Goal: Information Seeking & Learning: Find specific fact

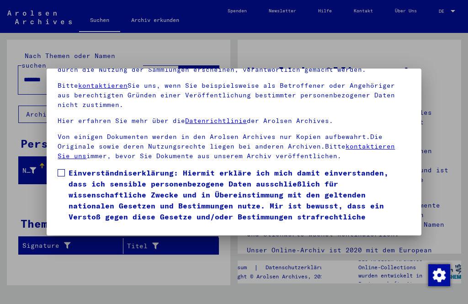
scroll to position [95, 0]
click at [93, 238] on button "Ich stimme zu" at bounding box center [92, 246] width 69 height 17
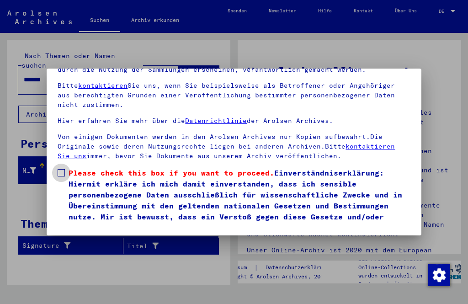
click at [64, 169] on span at bounding box center [61, 172] width 7 height 7
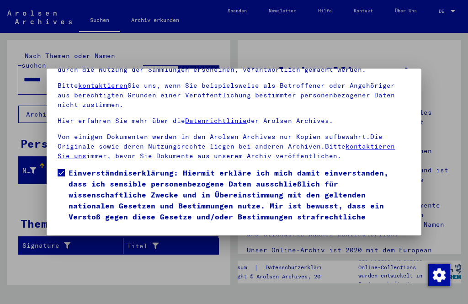
click at [95, 238] on button "Ich stimme zu" at bounding box center [92, 246] width 69 height 17
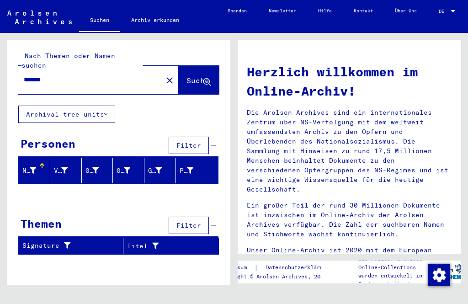
scroll to position [0, 0]
click at [191, 76] on span "Suche" at bounding box center [198, 80] width 23 height 9
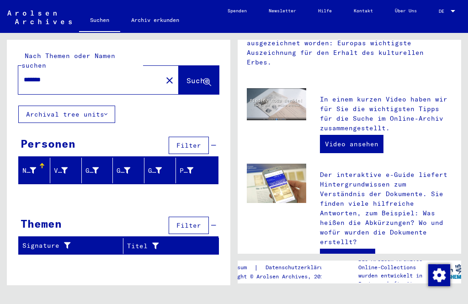
scroll to position [227, 0]
click at [187, 76] on span "Suche" at bounding box center [198, 80] width 23 height 9
click at [63, 75] on input "*******" at bounding box center [88, 80] width 128 height 10
click at [187, 76] on span "Suche" at bounding box center [198, 80] width 23 height 9
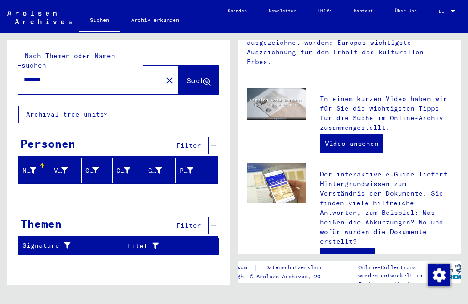
click at [193, 141] on span "Filter" at bounding box center [188, 145] width 25 height 8
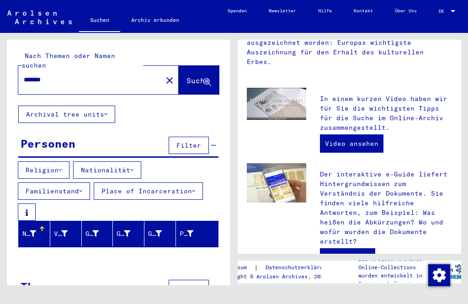
scroll to position [11, 0]
click at [187, 76] on span "Suche" at bounding box center [198, 80] width 23 height 9
click at [164, 75] on mat-icon "close" at bounding box center [169, 80] width 11 height 11
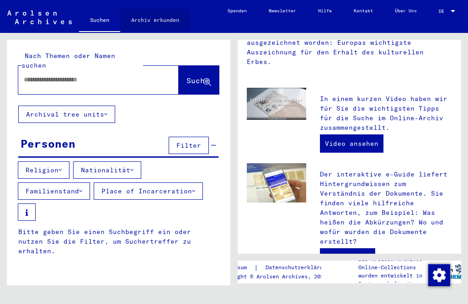
click at [157, 21] on link "Archiv erkunden" at bounding box center [155, 20] width 70 height 22
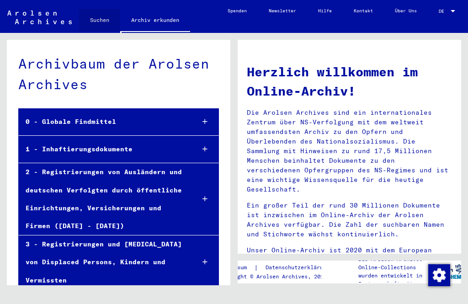
click at [102, 22] on link "Suchen" at bounding box center [99, 20] width 41 height 22
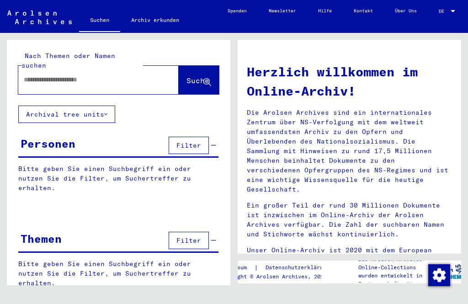
click at [45, 75] on input "text" at bounding box center [88, 80] width 128 height 10
click at [187, 76] on span "Suche" at bounding box center [198, 80] width 23 height 9
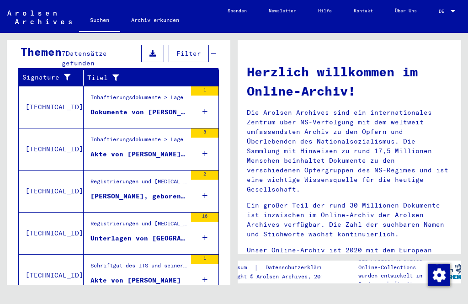
scroll to position [314, 0]
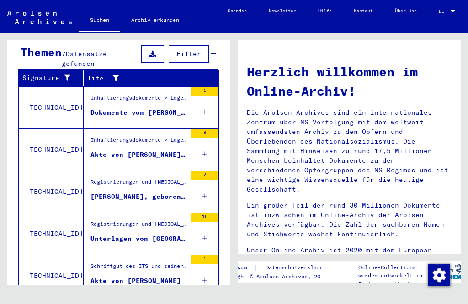
click at [119, 192] on div "[PERSON_NAME], geboren am [DEMOGRAPHIC_DATA], geboren in [GEOGRAPHIC_DATA]" at bounding box center [139, 197] width 96 height 10
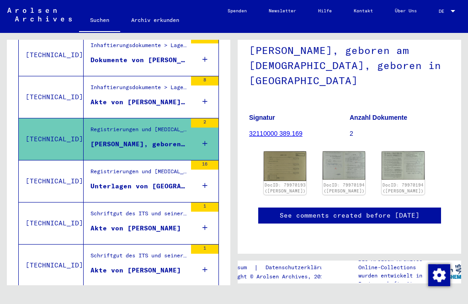
scroll to position [202, 0]
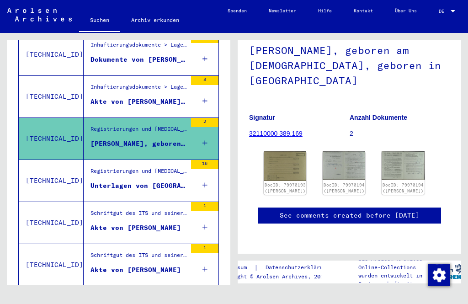
click at [335, 151] on img at bounding box center [344, 165] width 43 height 28
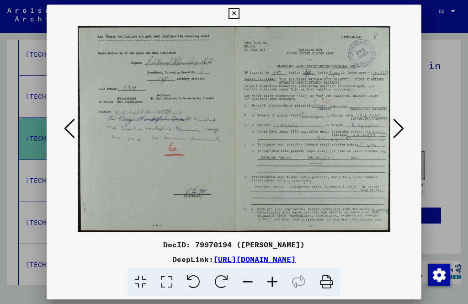
click at [393, 122] on icon at bounding box center [398, 128] width 11 height 22
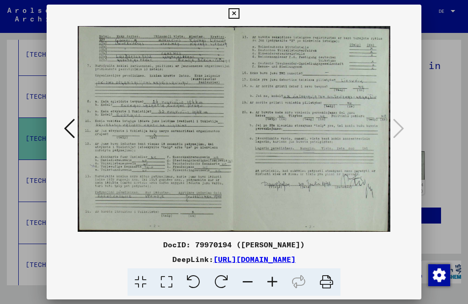
click at [239, 15] on icon at bounding box center [234, 13] width 11 height 11
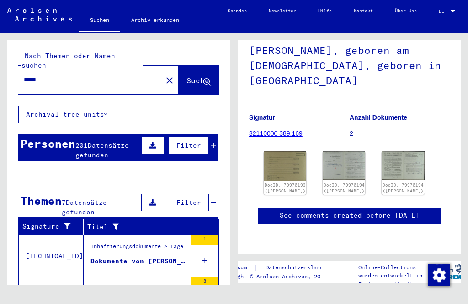
scroll to position [0, 0]
click at [58, 75] on input "*****" at bounding box center [90, 80] width 133 height 10
type input "**********"
click at [187, 76] on span "Suche" at bounding box center [198, 80] width 23 height 9
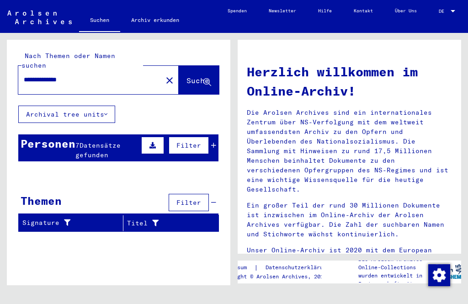
click at [164, 75] on mat-icon "close" at bounding box center [169, 80] width 11 height 11
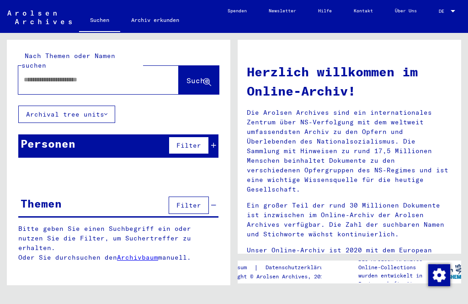
click at [44, 75] on input "text" at bounding box center [88, 80] width 128 height 10
click at [187, 76] on span "Suche" at bounding box center [198, 80] width 23 height 9
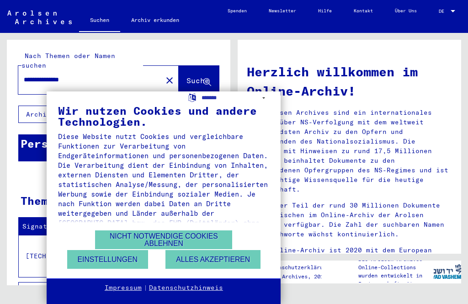
click at [212, 259] on button "Alles akzeptieren" at bounding box center [212, 259] width 95 height 19
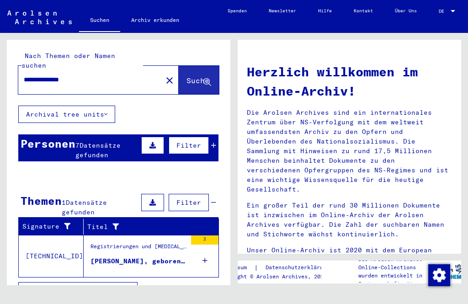
scroll to position [11, 0]
click at [143, 256] on div "[PERSON_NAME], geboren am [DEMOGRAPHIC_DATA], geboren in [GEOGRAPHIC_DATA]" at bounding box center [139, 261] width 96 height 10
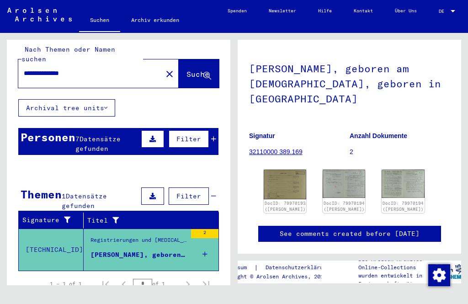
scroll to position [6, 0]
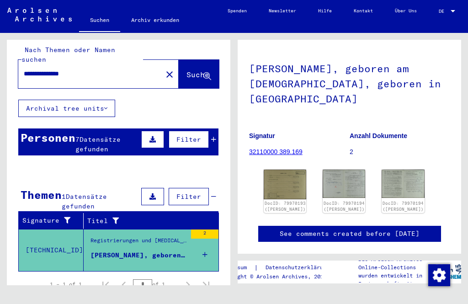
click at [95, 69] on input "**********" at bounding box center [90, 74] width 133 height 10
type input "*****"
click at [187, 70] on span "Suche" at bounding box center [198, 74] width 23 height 9
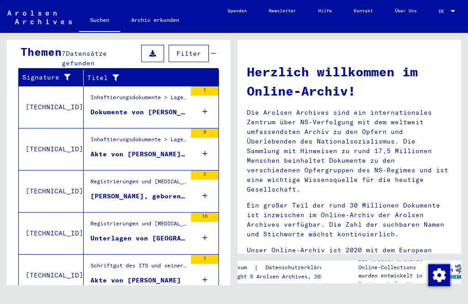
scroll to position [149, 0]
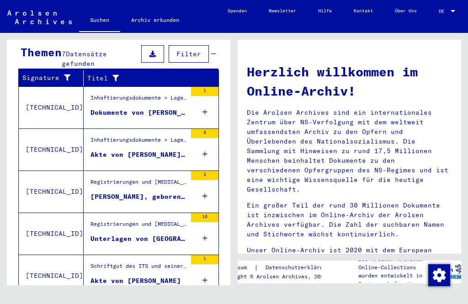
click at [145, 108] on div "Dokumente von [PERSON_NAME], geboren am [DEMOGRAPHIC_DATA]" at bounding box center [139, 113] width 96 height 10
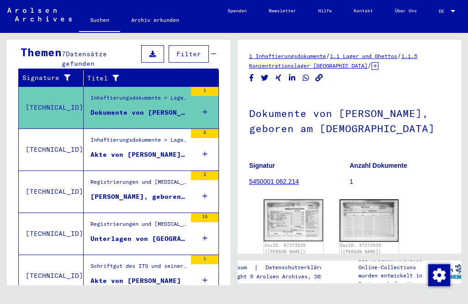
click at [144, 150] on div "Akte von [PERSON_NAME], geboren am [DEMOGRAPHIC_DATA]" at bounding box center [139, 155] width 96 height 10
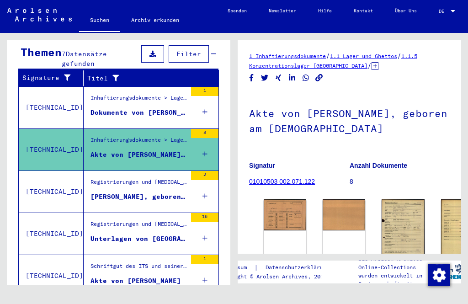
click at [142, 192] on div "[PERSON_NAME], geboren am [DEMOGRAPHIC_DATA], geboren in [GEOGRAPHIC_DATA]" at bounding box center [139, 197] width 96 height 10
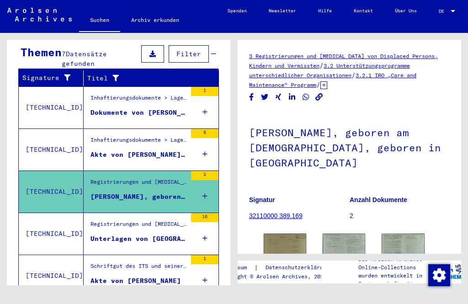
click at [138, 234] on div "Unterlagen von [GEOGRAPHIC_DATA][PERSON_NAME][GEOGRAPHIC_DATA], geboren am [DEM…" at bounding box center [139, 239] width 96 height 10
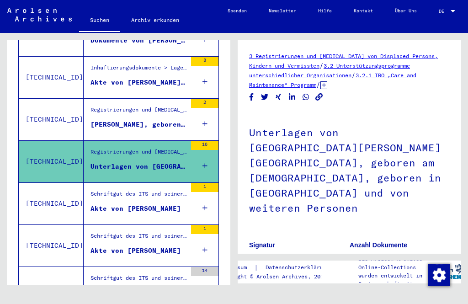
scroll to position [234, 0]
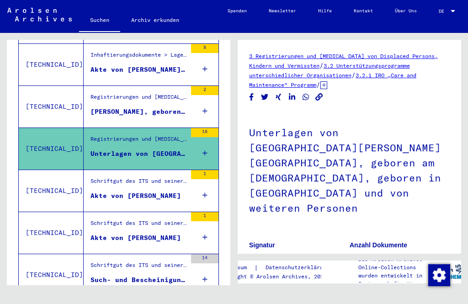
click at [145, 275] on div "Such- und Bescheinigungsvorgang Nr. 42.238 für [PERSON_NAME]" at bounding box center [139, 280] width 96 height 10
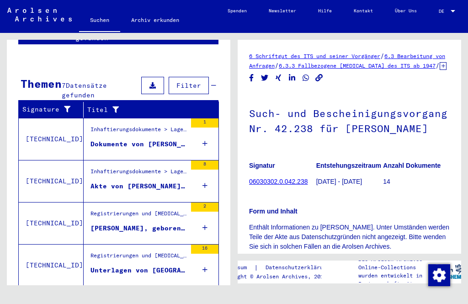
scroll to position [117, 0]
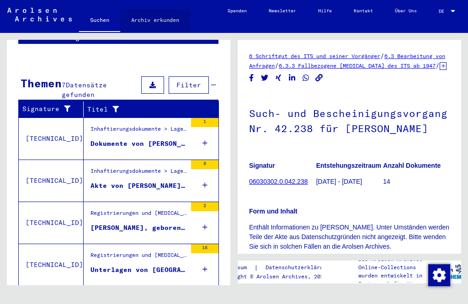
click at [161, 20] on link "Archiv erkunden" at bounding box center [155, 20] width 70 height 22
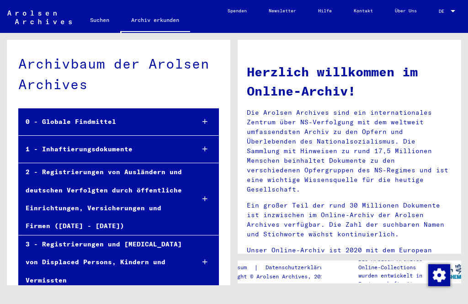
click at [100, 141] on div "1 - Inhaftierungsdokumente" at bounding box center [103, 149] width 168 height 18
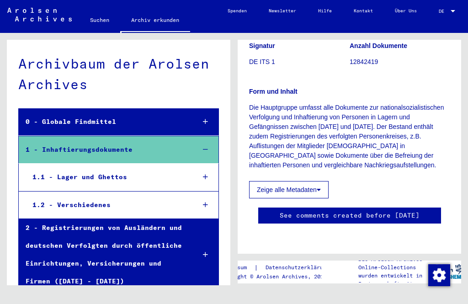
scroll to position [115, 0]
click at [99, 22] on link "Suchen" at bounding box center [99, 20] width 41 height 22
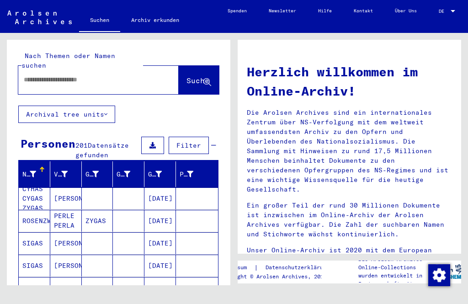
click at [107, 111] on icon at bounding box center [105, 114] width 3 height 6
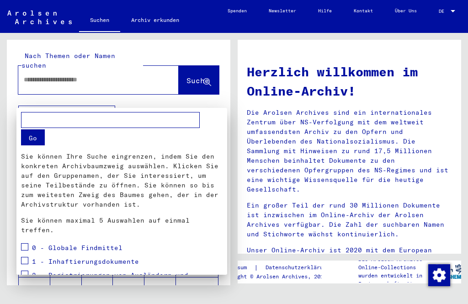
click at [289, 52] on div at bounding box center [234, 152] width 468 height 304
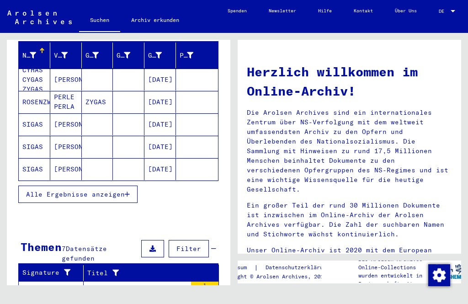
scroll to position [139, 0]
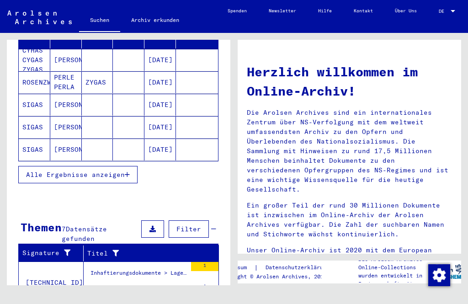
click at [83, 171] on span "Alle Ergebnisse anzeigen" at bounding box center [75, 175] width 99 height 8
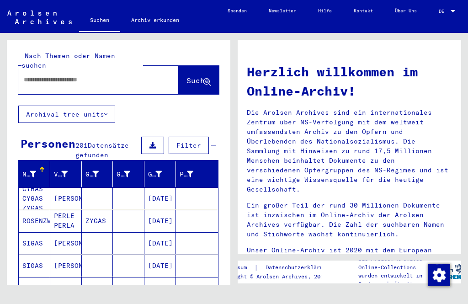
scroll to position [0, 0]
click at [48, 75] on input "text" at bounding box center [88, 80] width 128 height 10
type input "*******"
click at [190, 76] on span "Suche" at bounding box center [198, 80] width 23 height 9
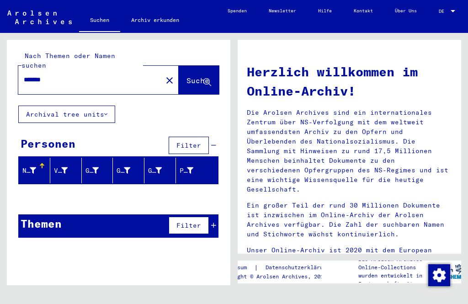
click at [164, 75] on mat-icon "close" at bounding box center [169, 80] width 11 height 11
